Goal: Obtain resource: Download file/media

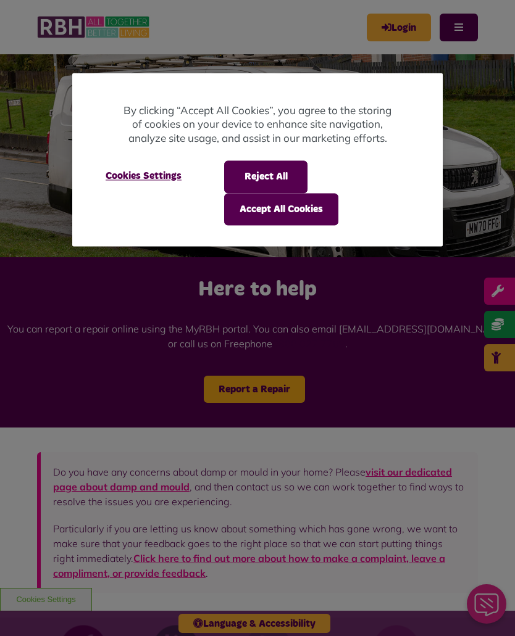
click at [303, 210] on button "Accept All Cookies" at bounding box center [281, 209] width 114 height 32
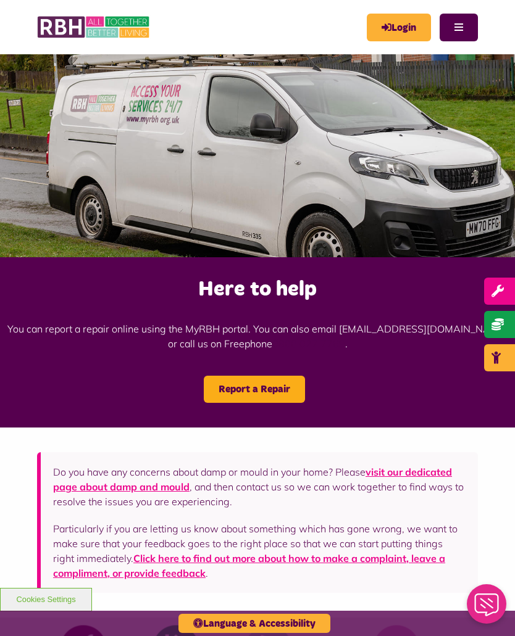
click at [454, 25] on button "Menu" at bounding box center [458, 28] width 38 height 28
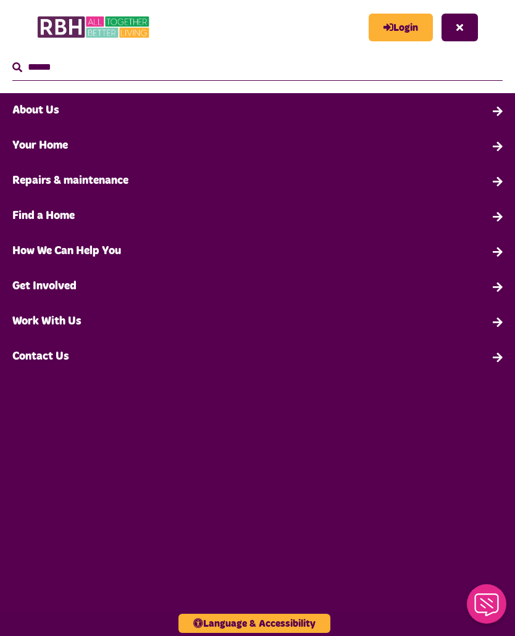
click at [78, 115] on link "About Us" at bounding box center [257, 110] width 515 height 35
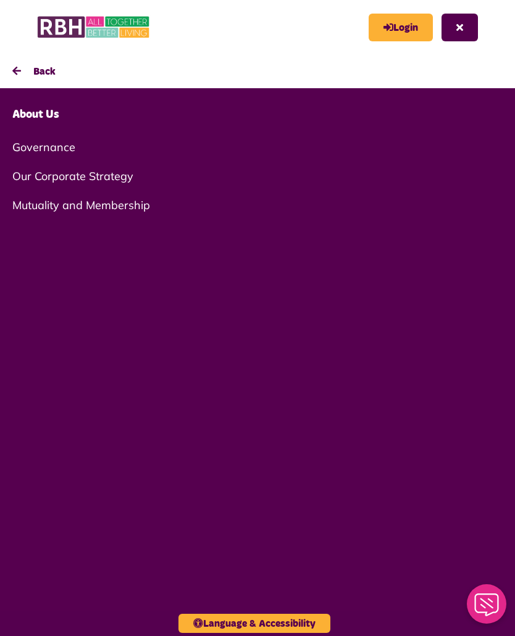
click at [67, 144] on link "Governance" at bounding box center [257, 147] width 515 height 29
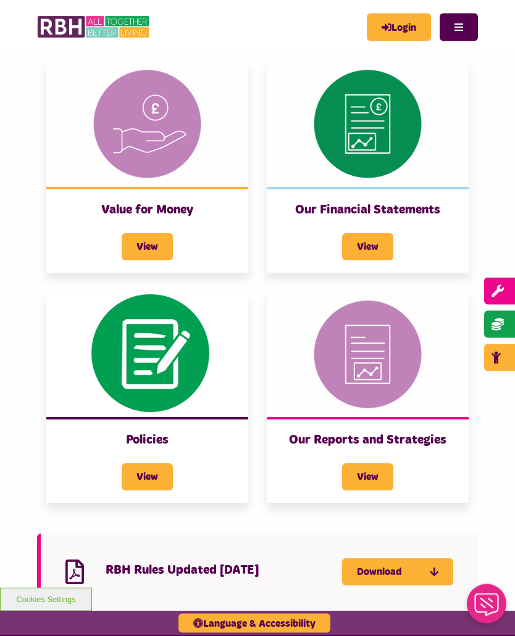
scroll to position [827, 0]
click at [358, 243] on span "View" at bounding box center [367, 246] width 51 height 27
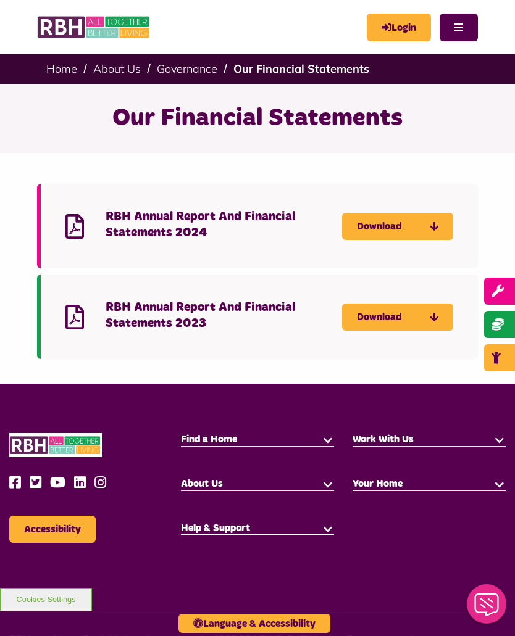
click at [402, 319] on link "Download" at bounding box center [397, 317] width 111 height 27
